Goal: Task Accomplishment & Management: Manage account settings

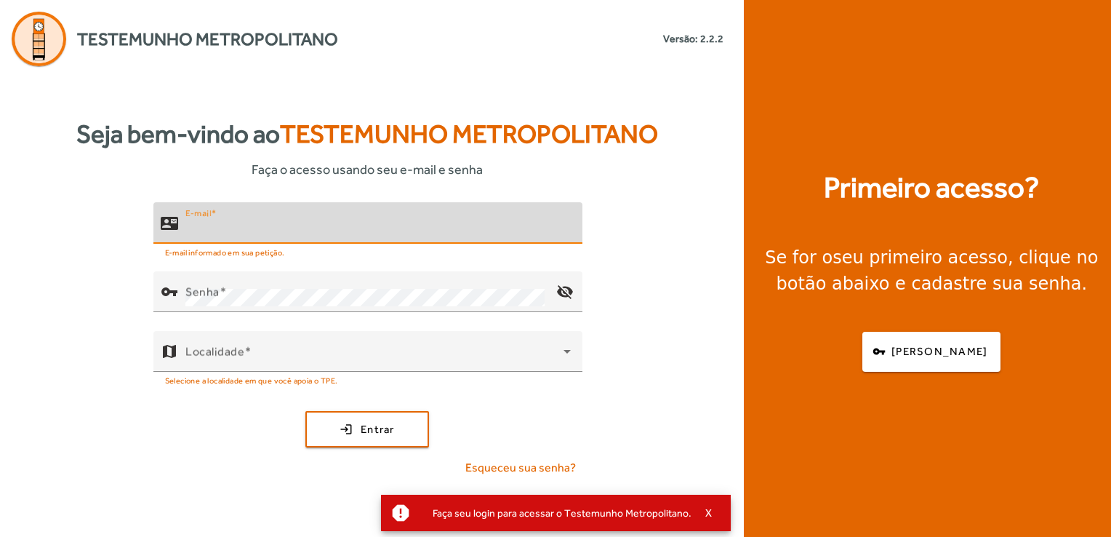
click at [292, 231] on input "E-mail" at bounding box center [378, 228] width 386 height 17
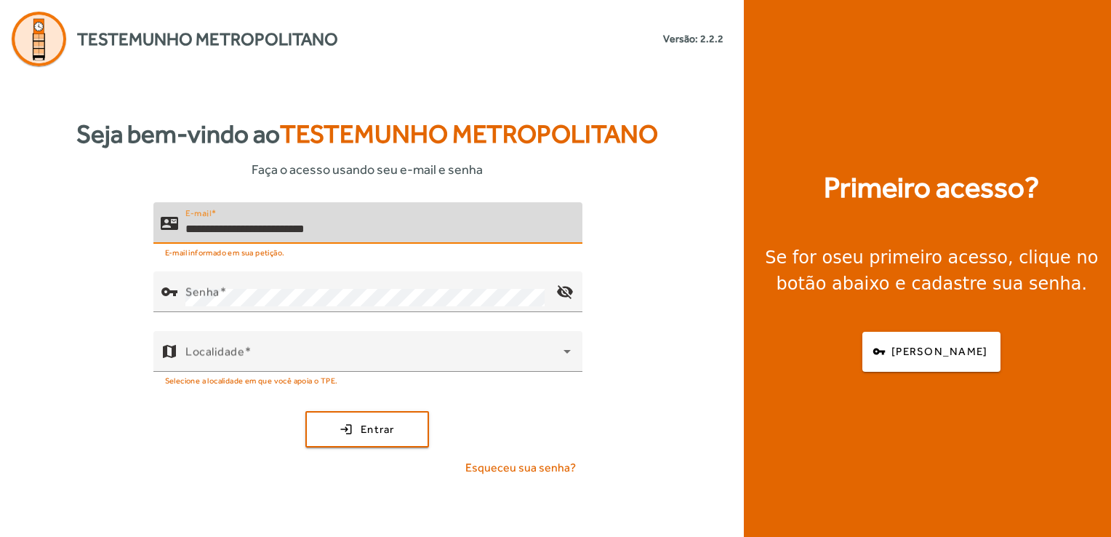
type input "**********"
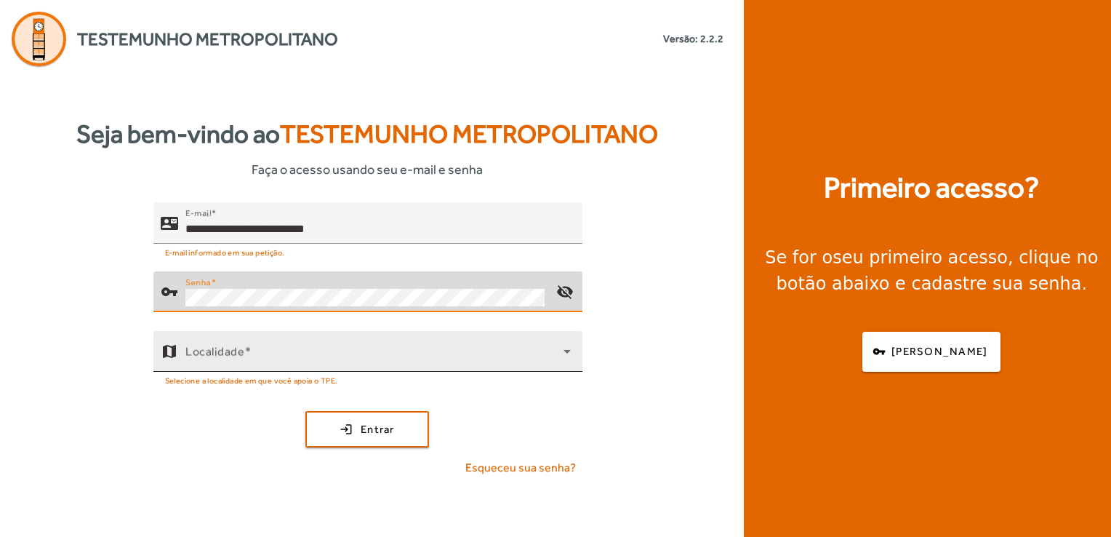
click at [572, 354] on icon at bounding box center [566, 351] width 17 height 17
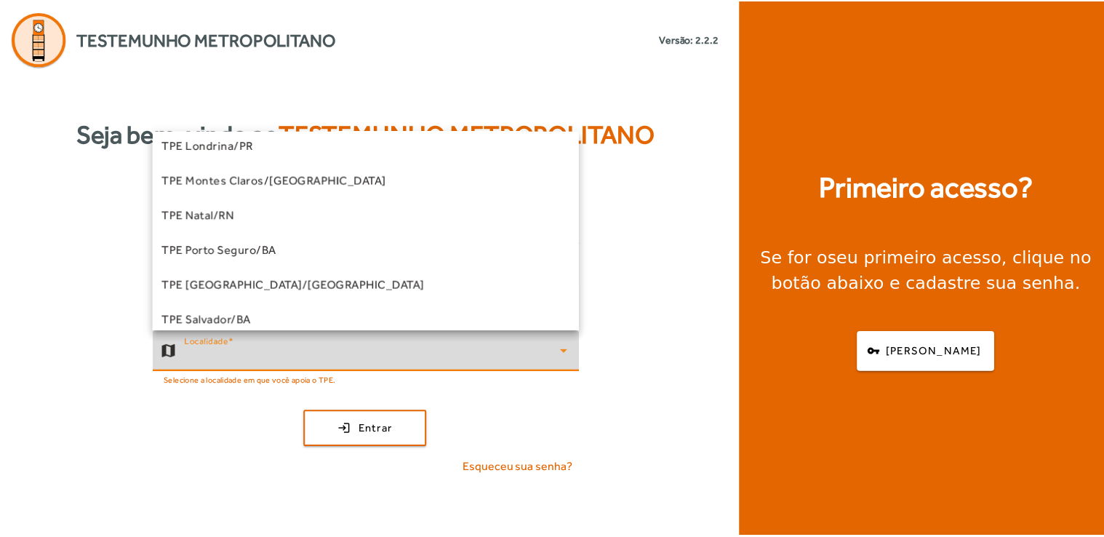
scroll to position [291, 0]
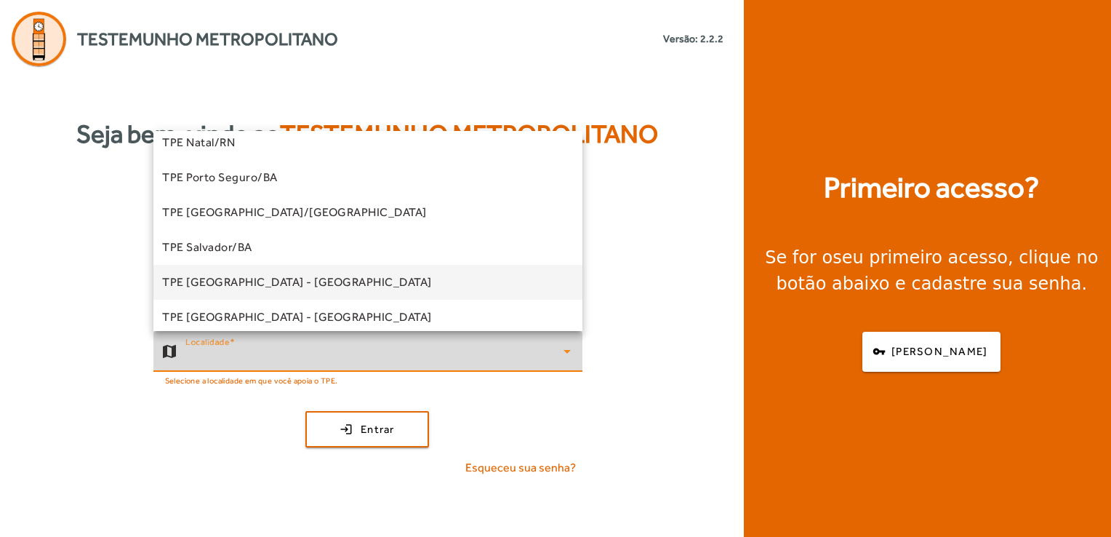
click at [314, 281] on mat-option "TPE [GEOGRAPHIC_DATA] - [GEOGRAPHIC_DATA]" at bounding box center [367, 282] width 429 height 35
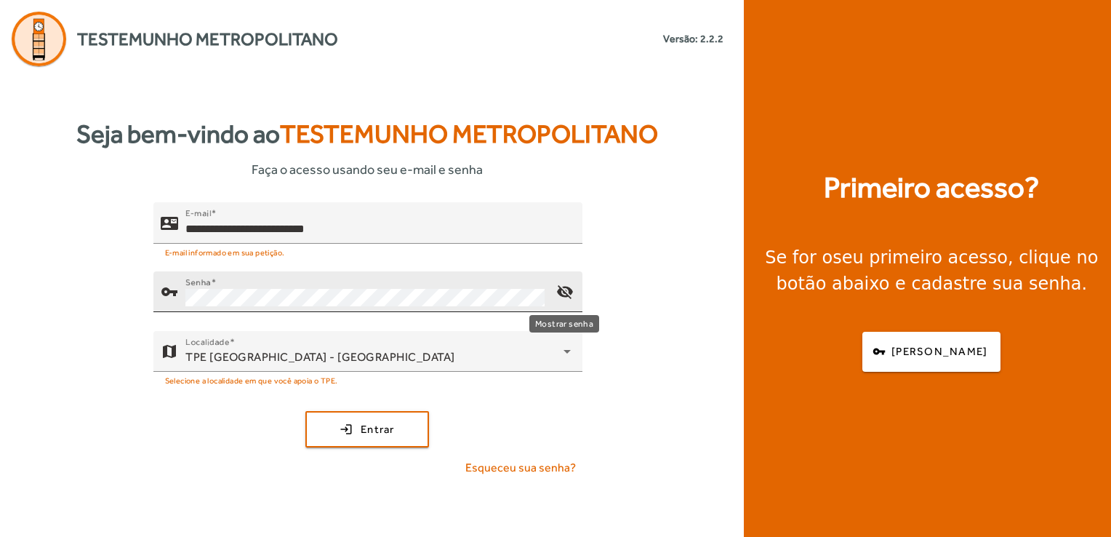
click at [567, 290] on mat-icon "visibility_off" at bounding box center [564, 291] width 35 height 35
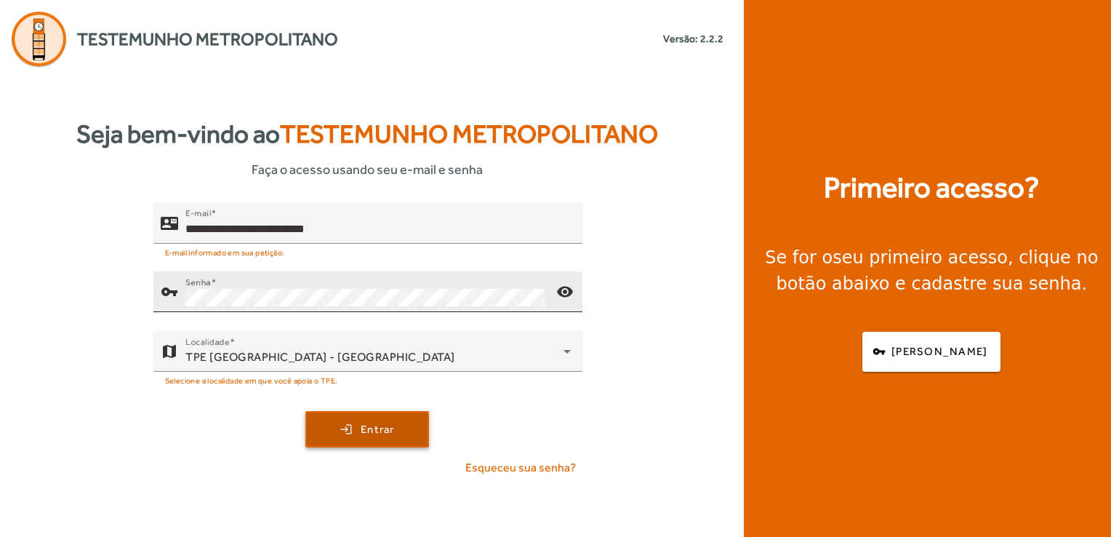
click at [337, 426] on span "submit" at bounding box center [367, 429] width 121 height 35
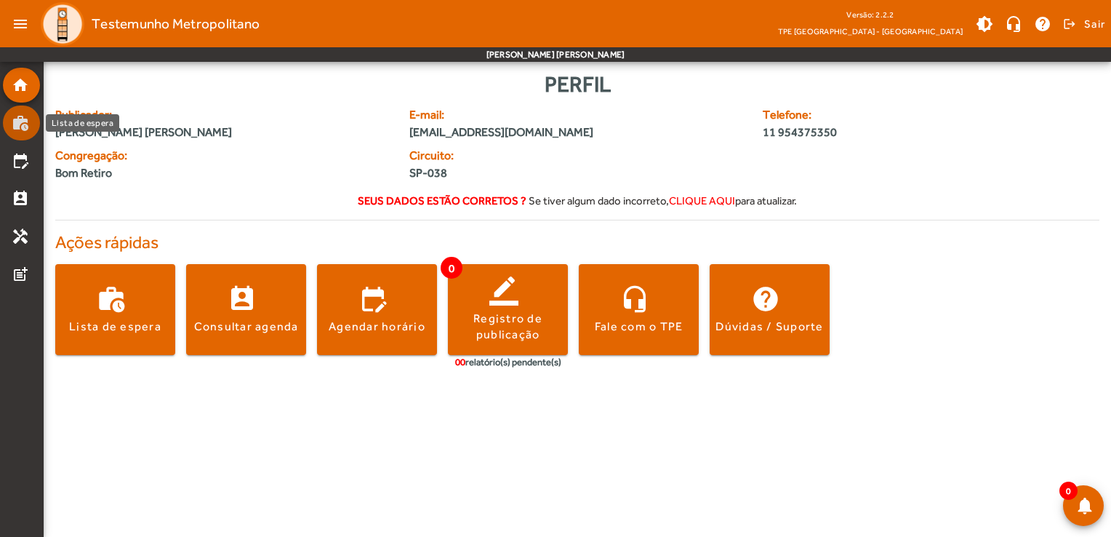
click at [25, 122] on mat-icon "work_history" at bounding box center [20, 122] width 17 height 17
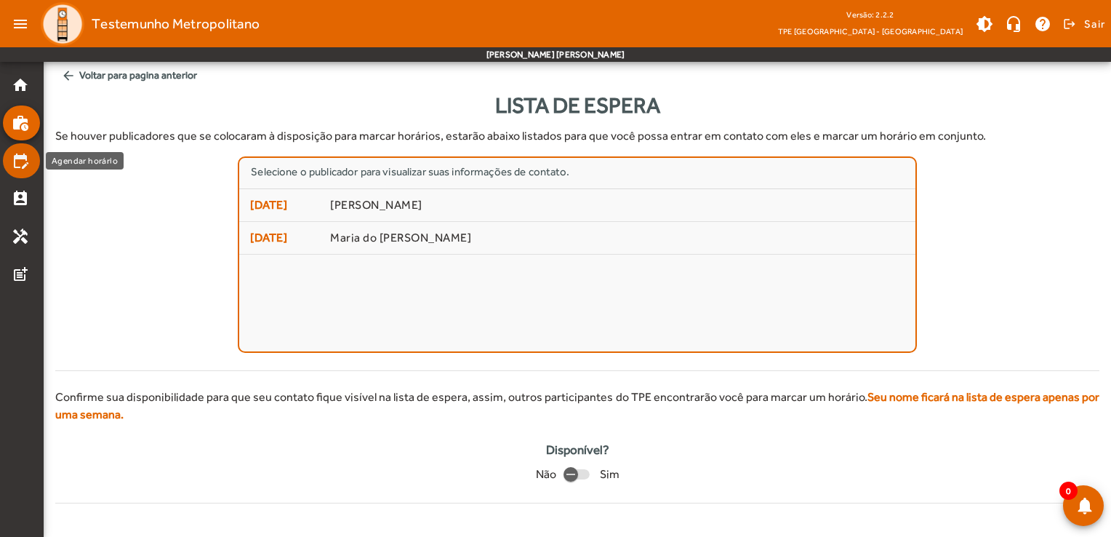
click at [14, 163] on mat-icon "edit_calendar" at bounding box center [20, 160] width 17 height 17
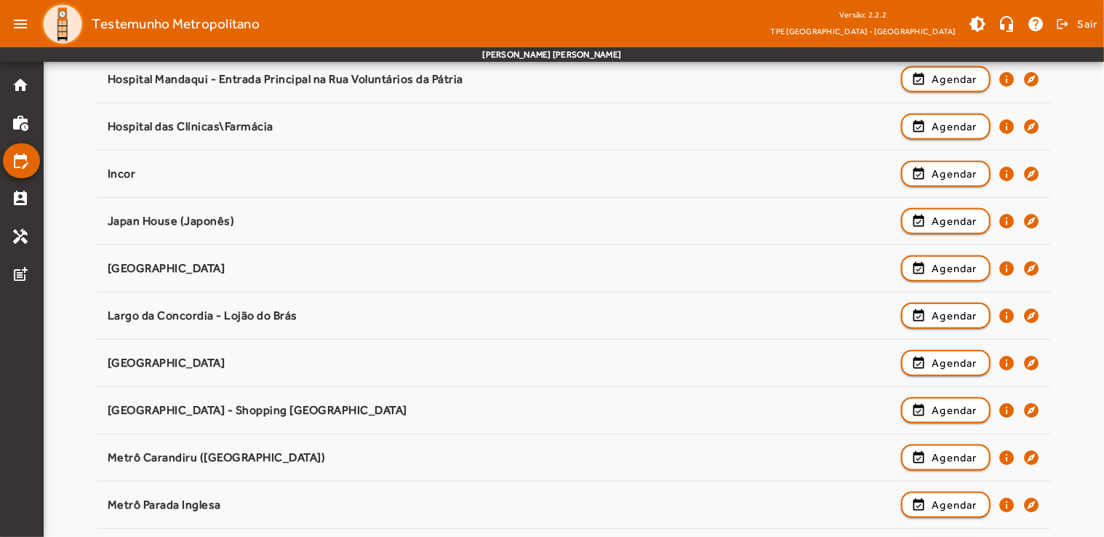
scroll to position [655, 0]
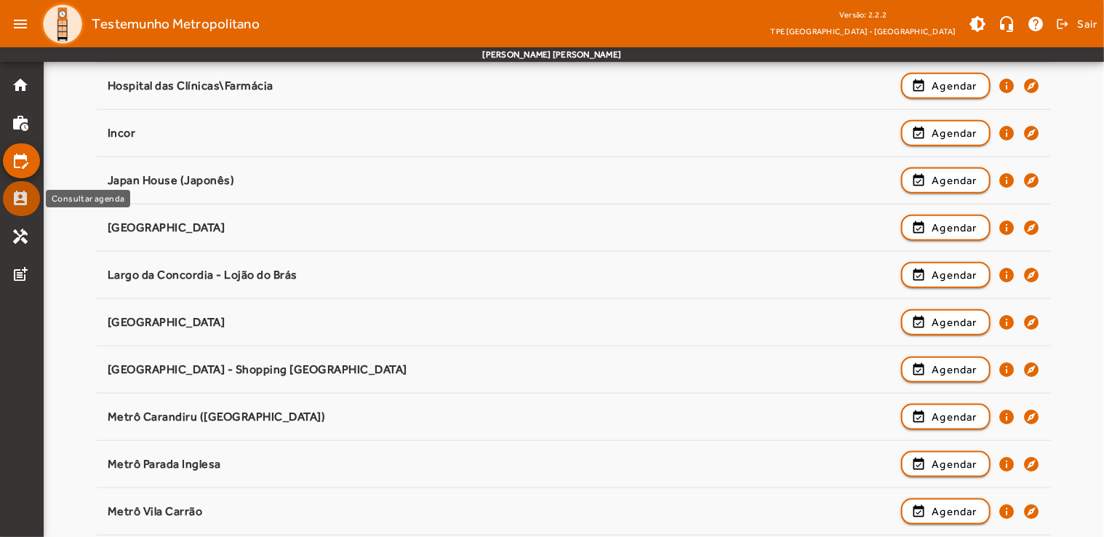
click at [30, 205] on link "perm_contact_calendar" at bounding box center [26, 198] width 28 height 17
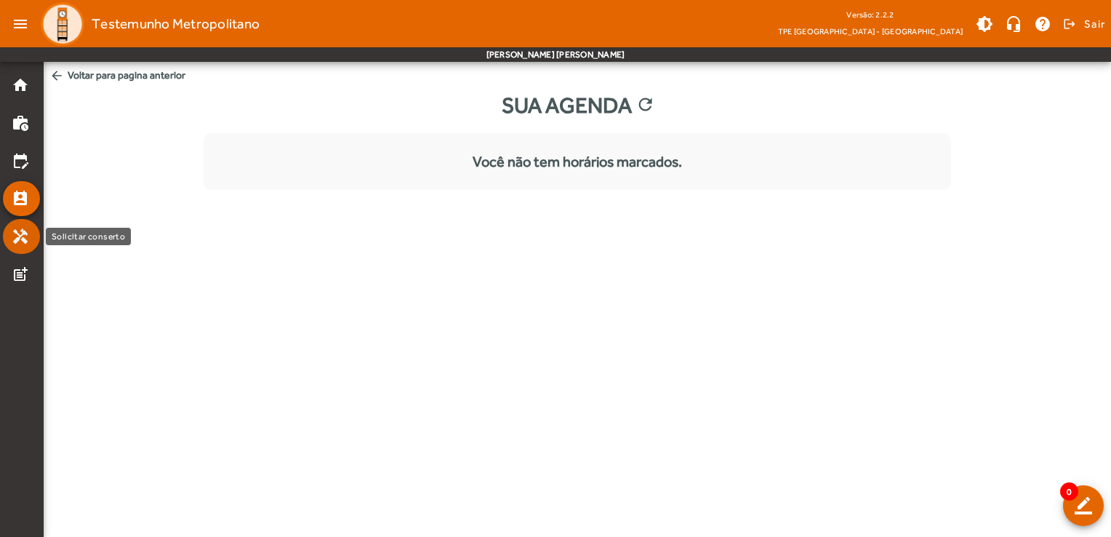
click at [18, 231] on mat-icon "handyman" at bounding box center [20, 236] width 17 height 17
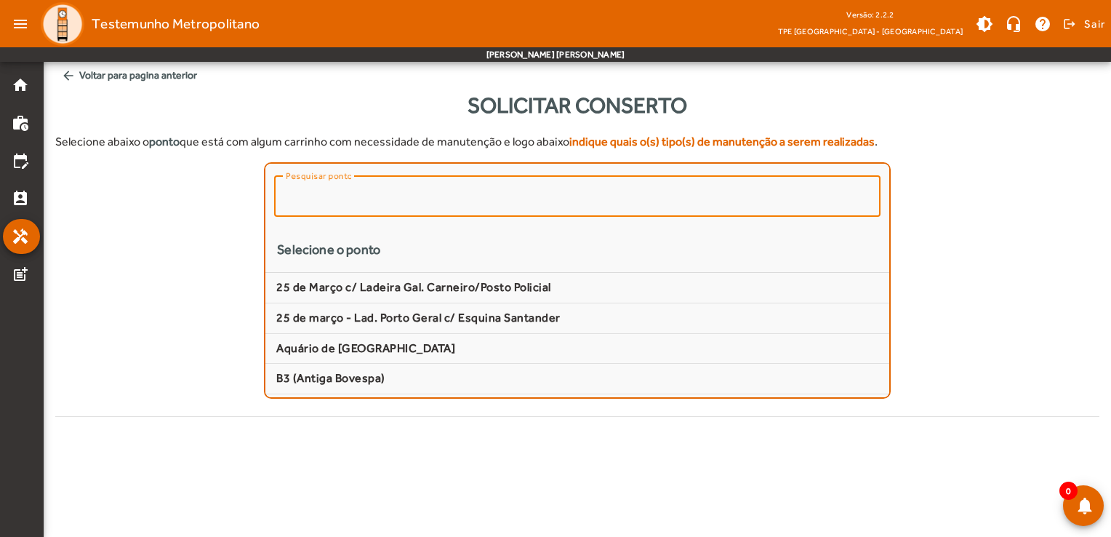
click at [612, 193] on input "Pesquisar ponto" at bounding box center [577, 196] width 583 height 17
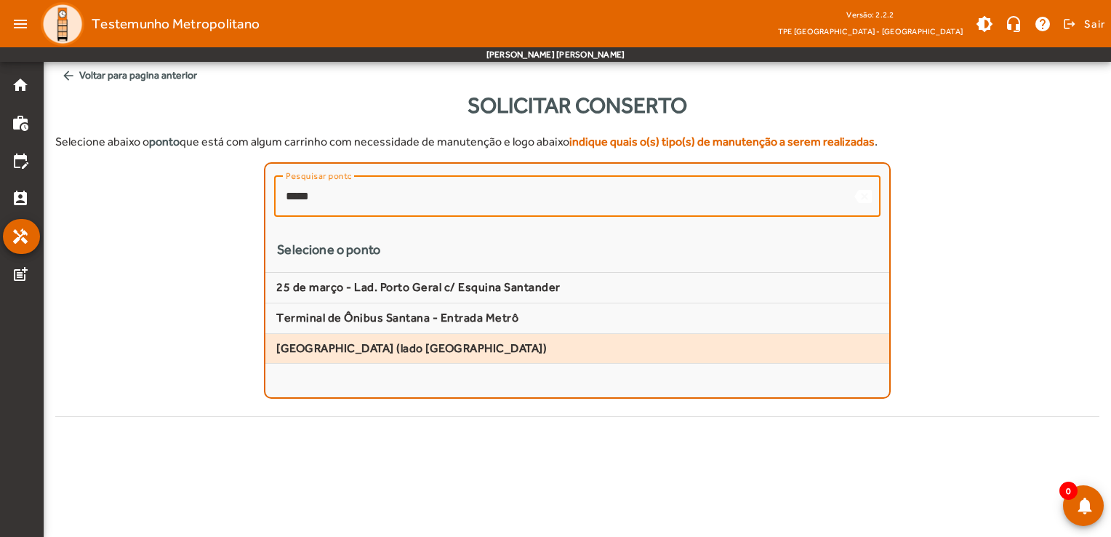
type input "*****"
click at [448, 346] on span "[GEOGRAPHIC_DATA] (lado [GEOGRAPHIC_DATA])" at bounding box center [577, 348] width 602 height 15
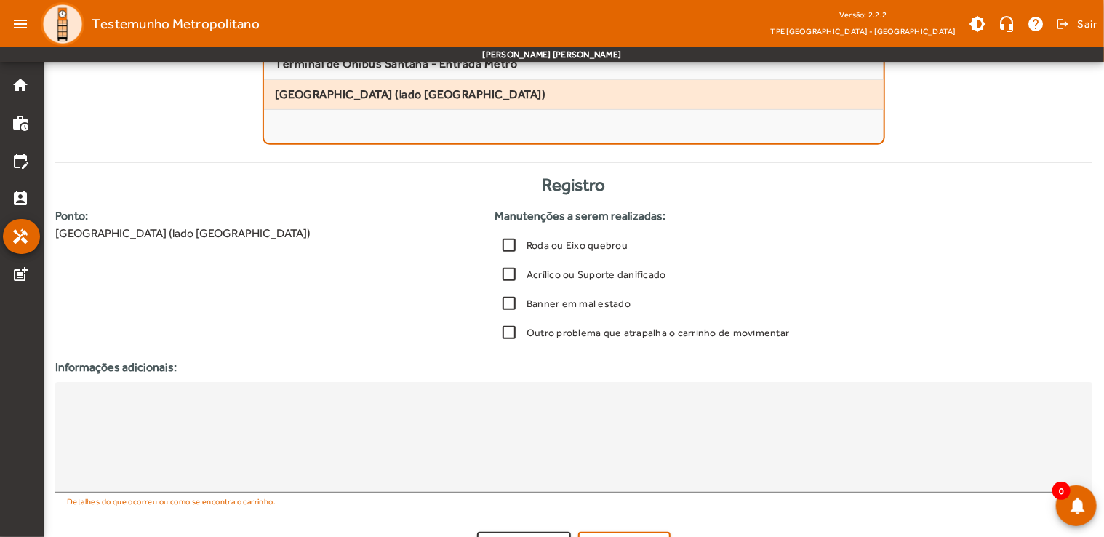
scroll to position [286, 0]
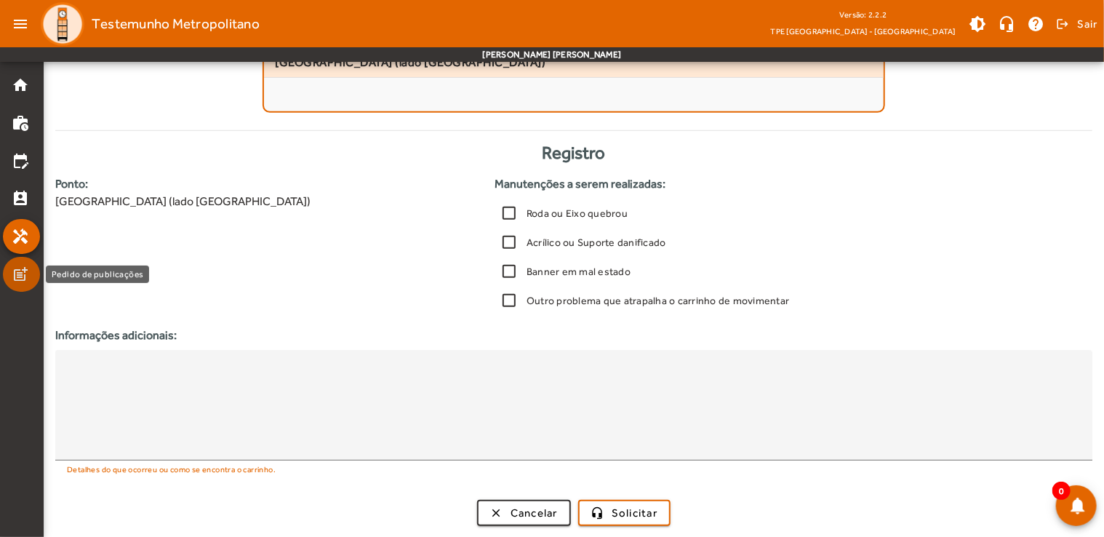
click at [13, 269] on mat-icon "post_add" at bounding box center [20, 273] width 17 height 17
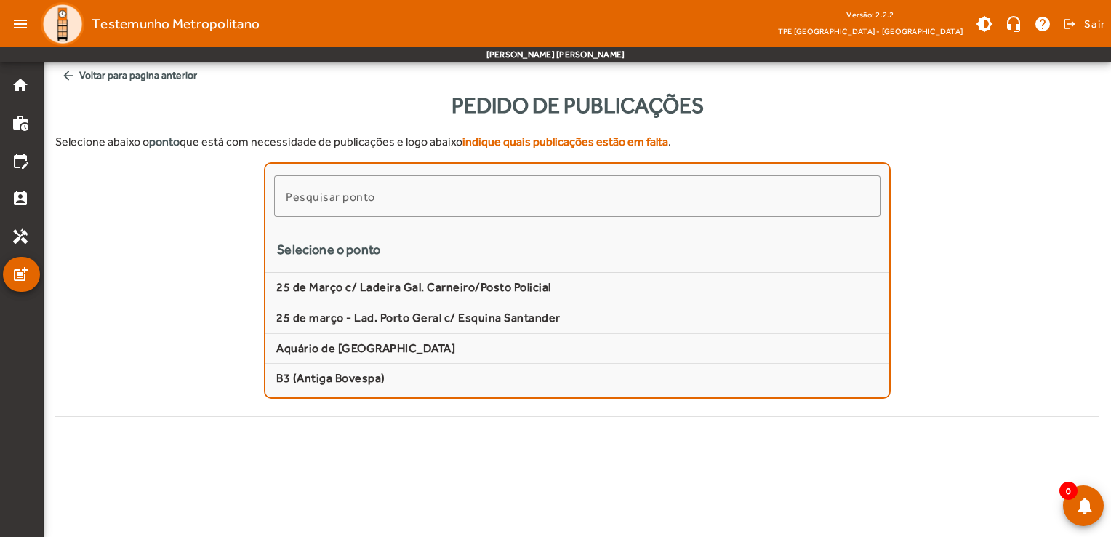
click at [122, 80] on span "arrow_back Voltar para pagina anterior" at bounding box center [577, 75] width 1045 height 27
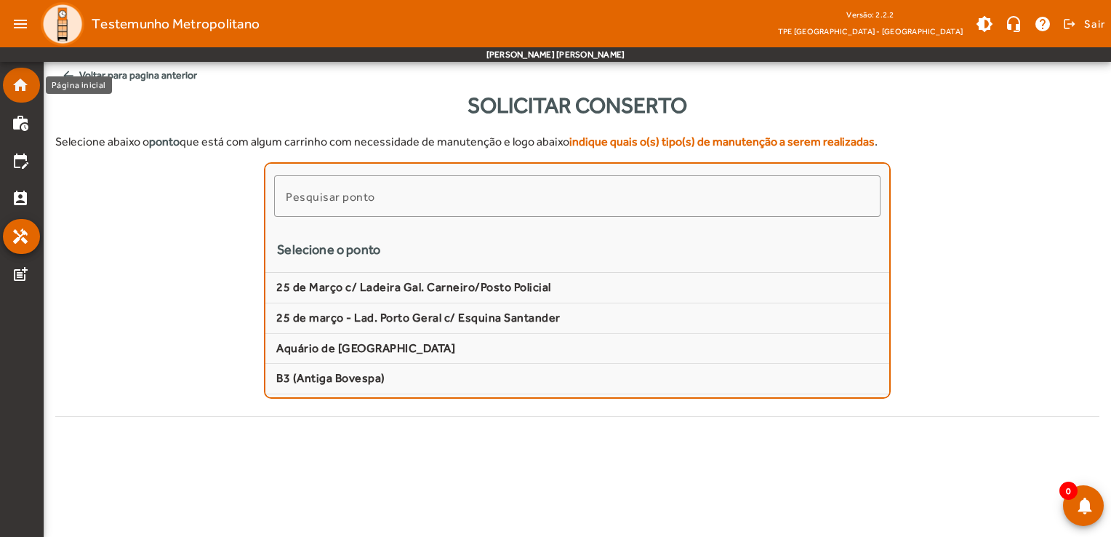
click at [13, 92] on mat-icon "home" at bounding box center [20, 84] width 17 height 17
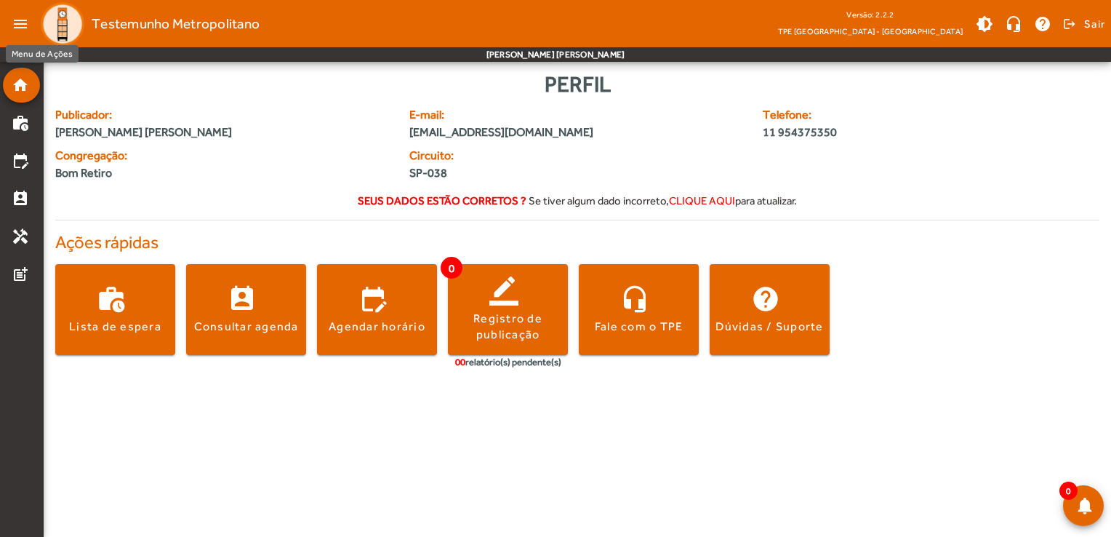
click at [29, 31] on mat-icon "menu" at bounding box center [20, 23] width 29 height 29
